Goal: Transaction & Acquisition: Purchase product/service

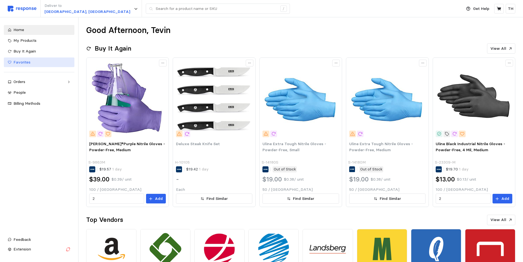
click at [34, 62] on div "Favorites" at bounding box center [41, 62] width 57 height 6
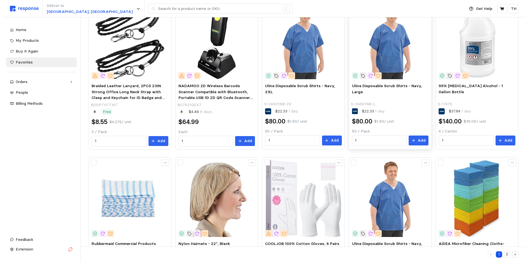
scroll to position [247, 0]
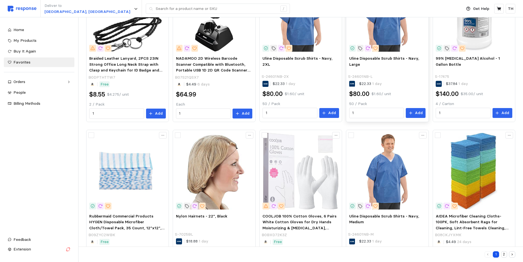
click at [372, 171] on img at bounding box center [388, 171] width 76 height 76
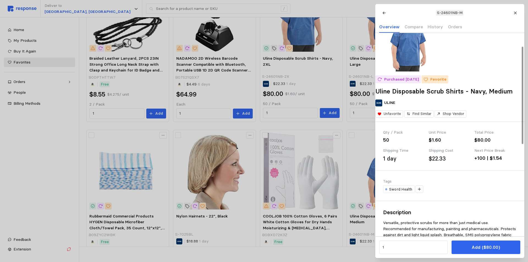
scroll to position [0, 0]
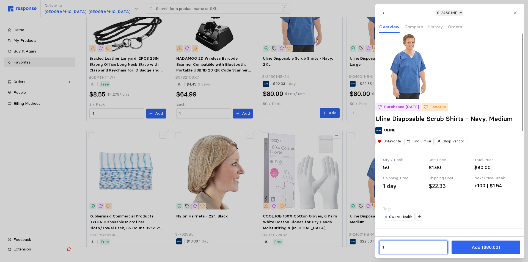
click at [393, 246] on input "1" at bounding box center [413, 247] width 62 height 10
drag, startPoint x: 390, startPoint y: 247, endPoint x: 378, endPoint y: 248, distance: 11.3
click at [378, 248] on div "1 Add ($80.00)" at bounding box center [449, 246] width 149 height 21
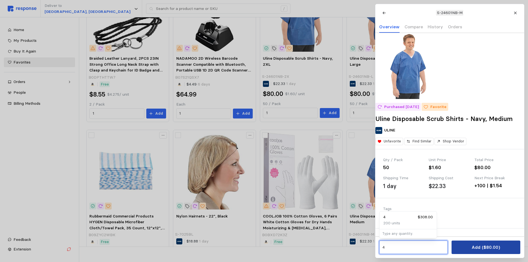
type input "4"
click at [467, 249] on button "Add ($80.00)" at bounding box center [485, 246] width 68 height 13
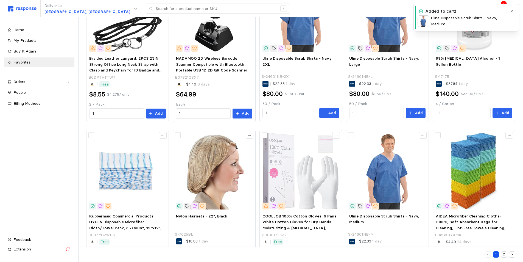
click at [513, 9] on button "button" at bounding box center [512, 11] width 7 height 7
click at [498, 10] on icon at bounding box center [499, 8] width 5 height 5
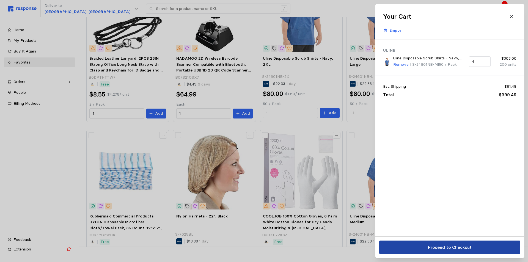
click at [454, 248] on p "Proceed to Checkout" at bounding box center [449, 247] width 44 height 7
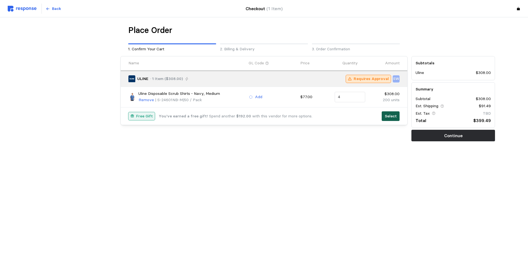
click at [385, 117] on button "Select" at bounding box center [390, 116] width 18 height 10
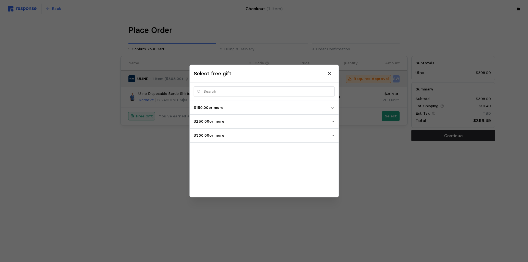
click at [219, 135] on p "$300.00 or more" at bounding box center [261, 135] width 137 height 6
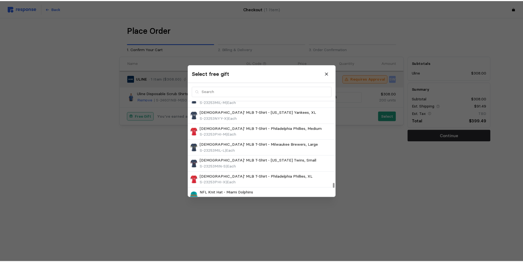
scroll to position [2382, 0]
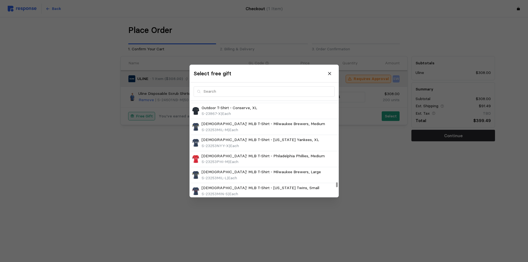
click at [390, 198] on div at bounding box center [264, 131] width 528 height 262
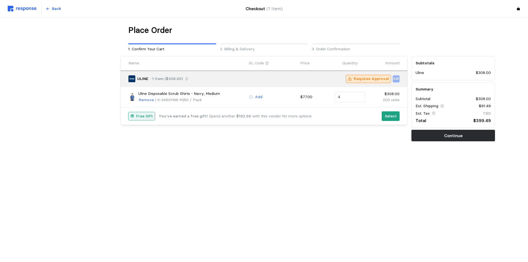
click at [425, 134] on button "Continue" at bounding box center [453, 136] width 84 height 12
